Goal: Transaction & Acquisition: Obtain resource

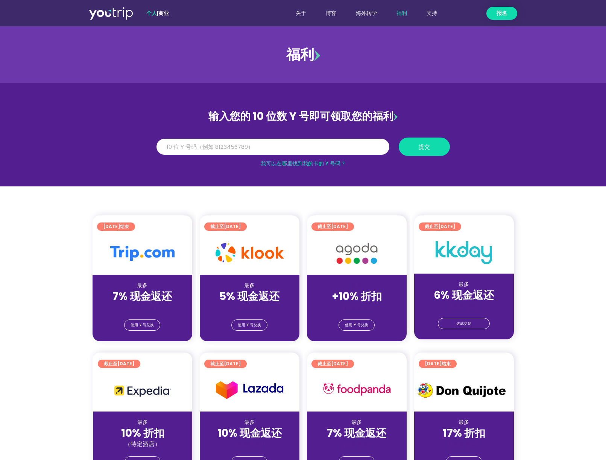
click at [326, 163] on font "我可以在哪里找到我的卡的 Y 号码？" at bounding box center [303, 164] width 85 height 8
click at [225, 147] on input "Y 数" at bounding box center [272, 147] width 233 height 17
paste input "8143050421"
type input "8143050421"
click at [412, 144] on span "提交" at bounding box center [424, 147] width 38 height 6
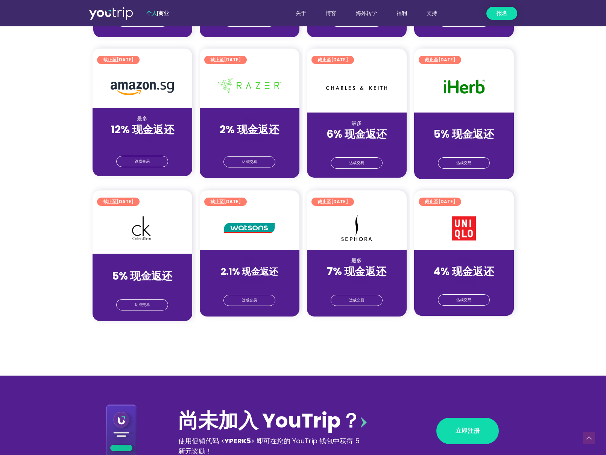
scroll to position [451, 0]
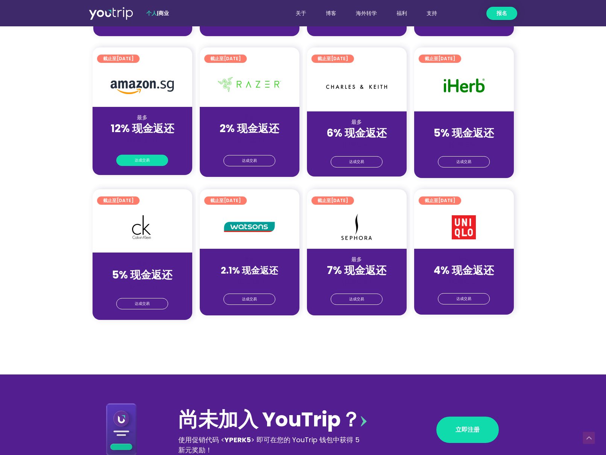
click at [142, 156] on span "达成交易" at bounding box center [142, 160] width 15 height 11
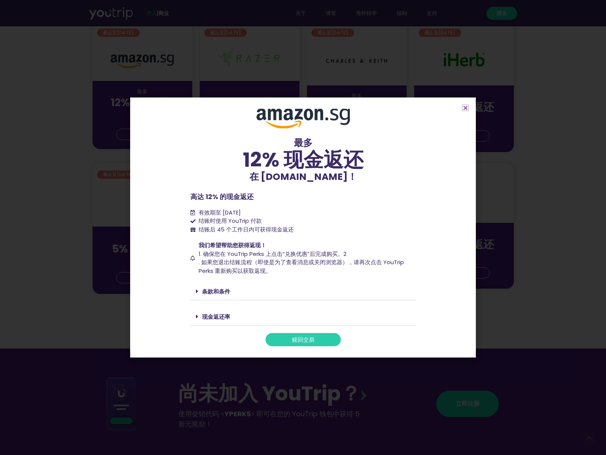
scroll to position [489, 0]
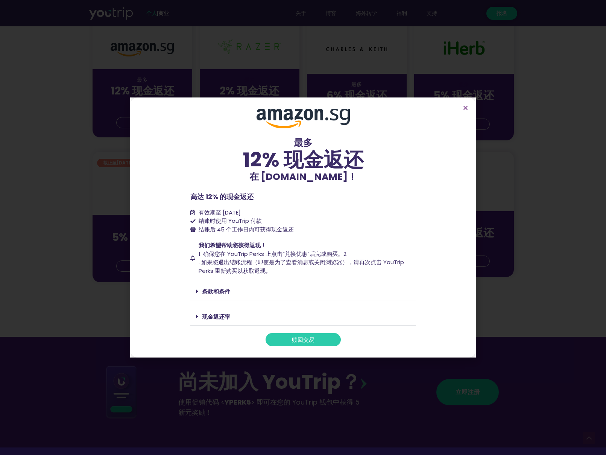
click at [199, 292] on span at bounding box center [199, 291] width 6 height 6
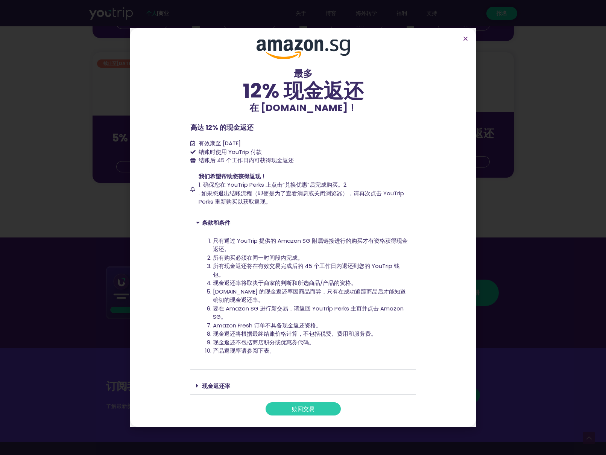
scroll to position [602, 0]
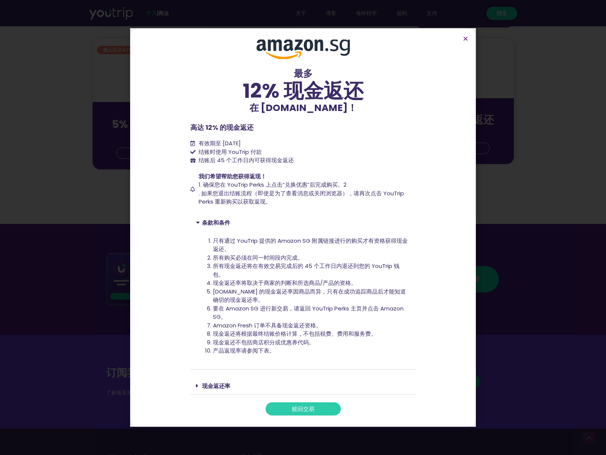
click at [198, 384] on icon at bounding box center [197, 385] width 2 height 6
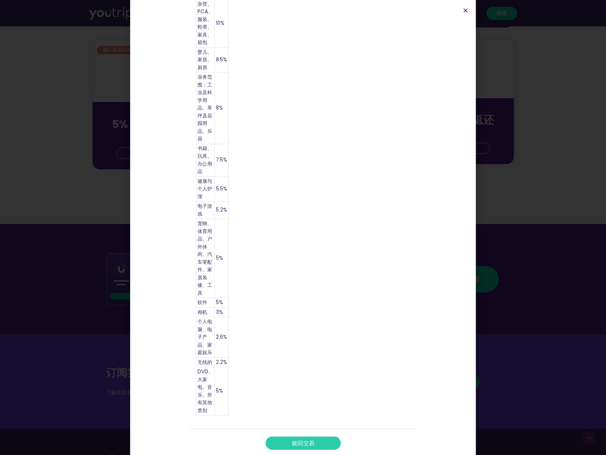
scroll to position [430, 0]
click at [302, 439] on font "赎回交易" at bounding box center [303, 442] width 23 height 8
